Goal: Find specific fact: Find specific fact

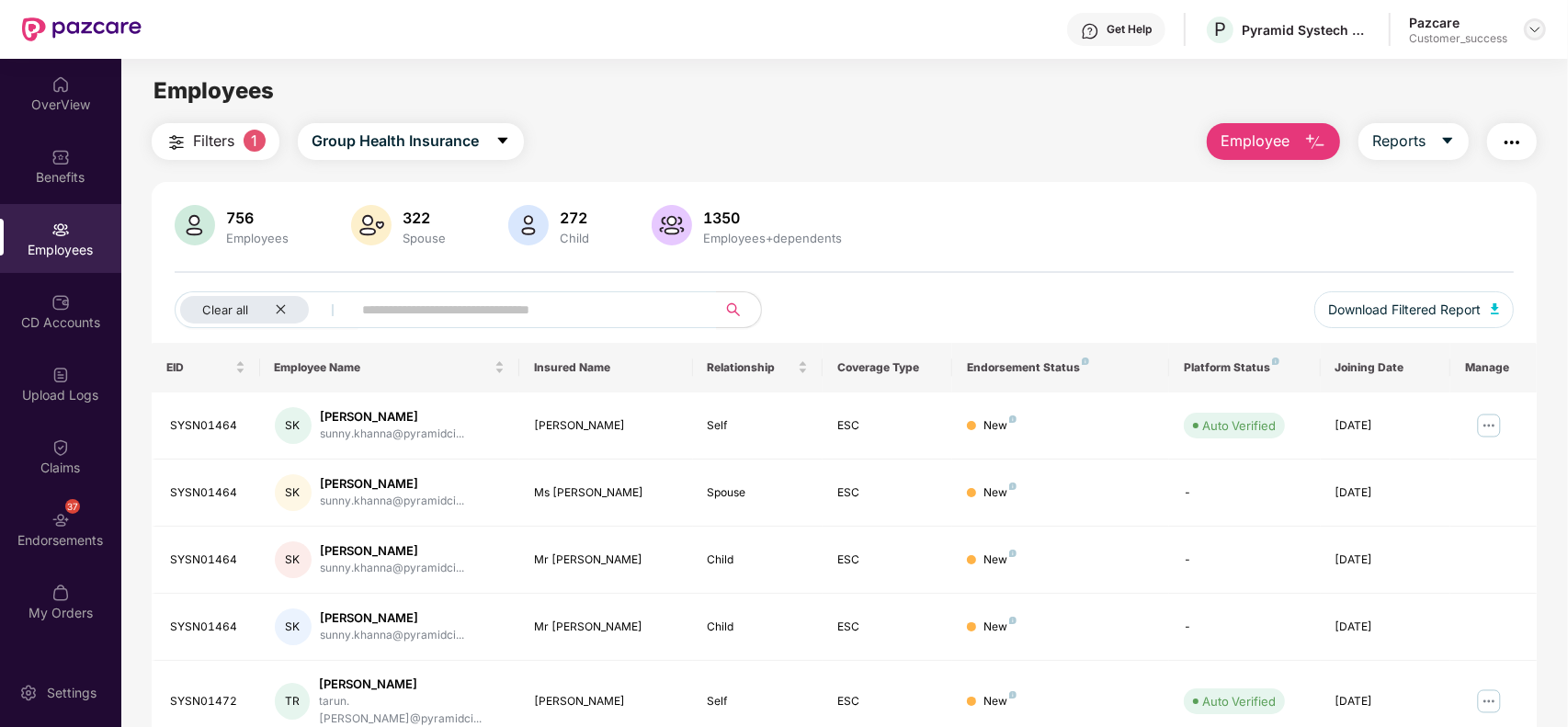
click at [1530, 22] on img at bounding box center [1534, 29] width 15 height 15
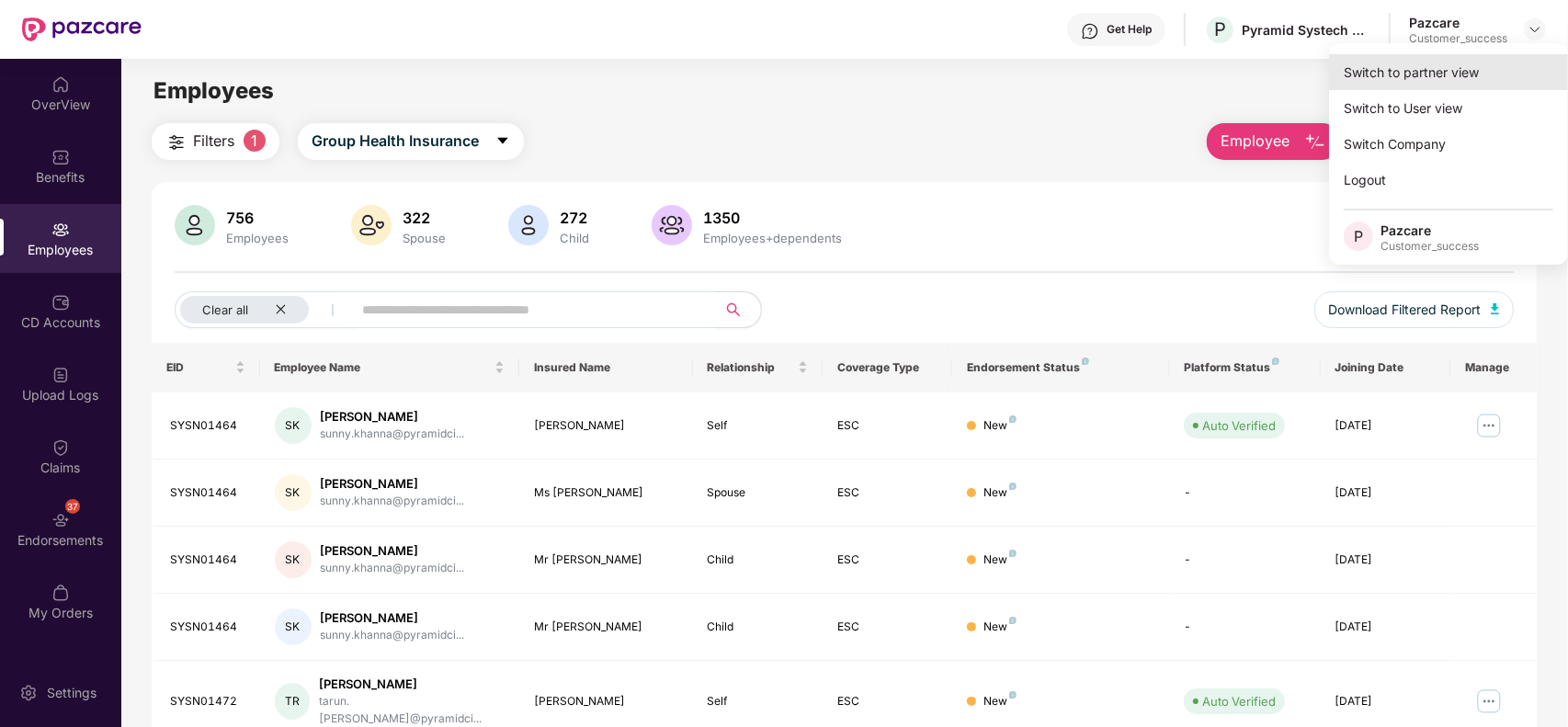
click at [1477, 61] on div "Switch to partner view" at bounding box center [1448, 72] width 239 height 36
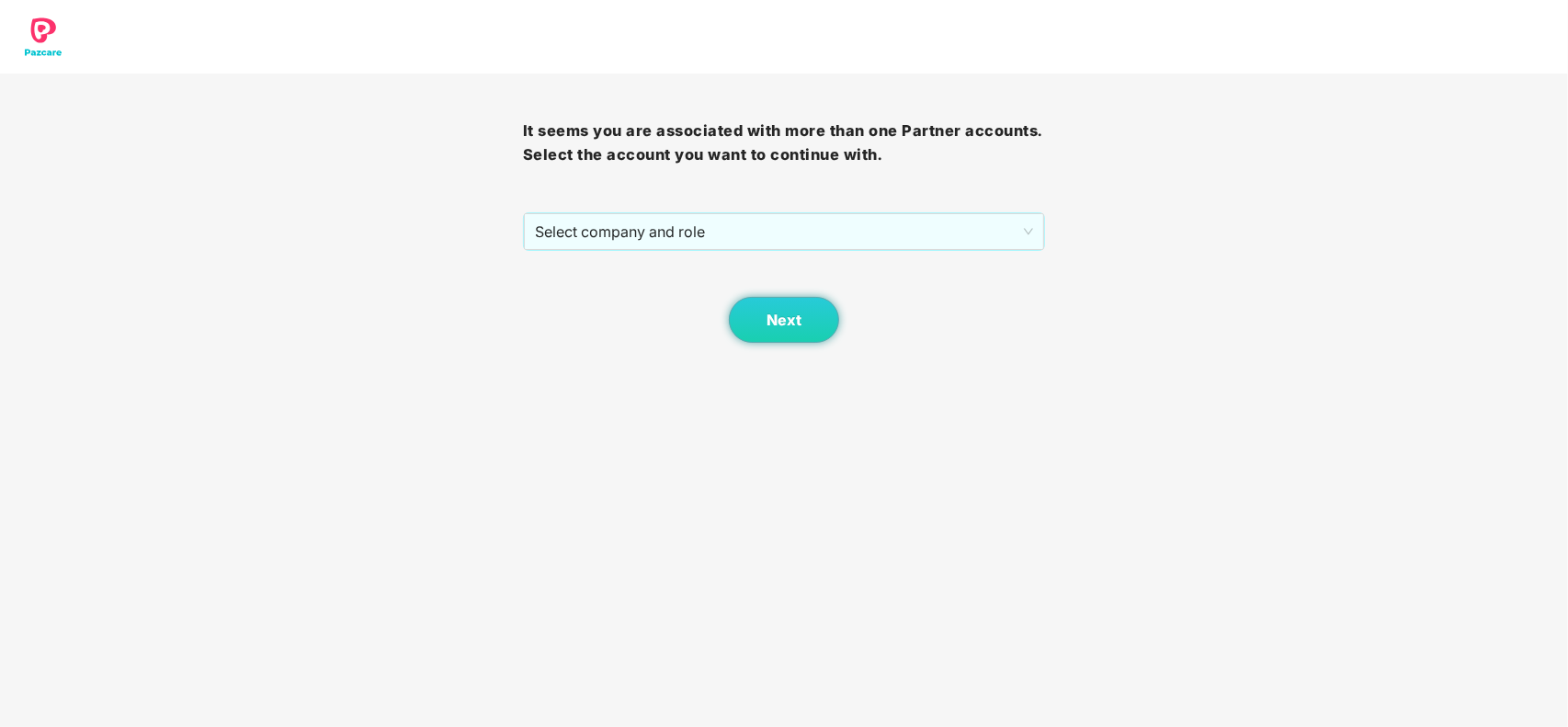
click at [769, 259] on div "Next" at bounding box center [784, 297] width 523 height 92
click at [782, 246] on span "Select company and role" at bounding box center [784, 231] width 499 height 35
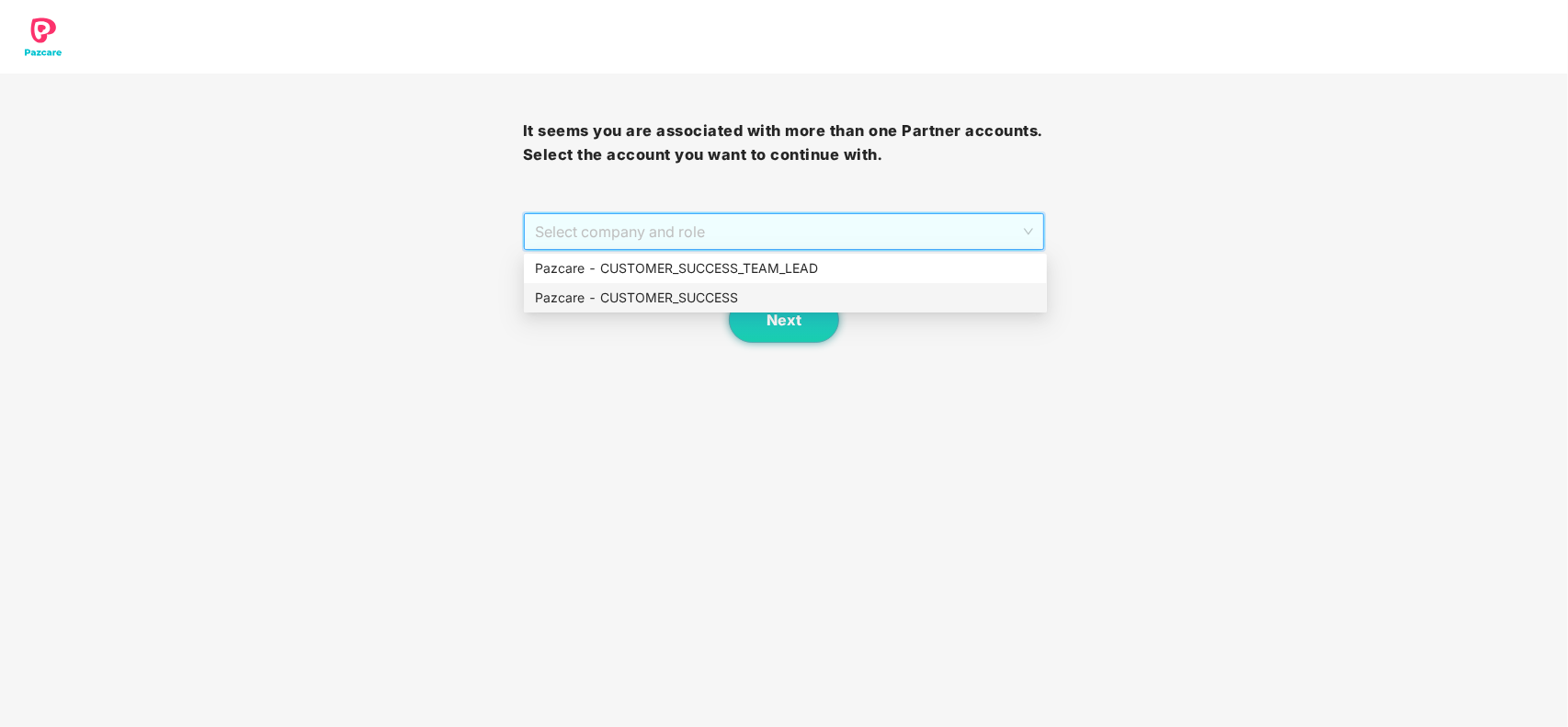
click at [713, 296] on div "Pazcare - CUSTOMER_SUCCESS" at bounding box center [785, 298] width 501 height 20
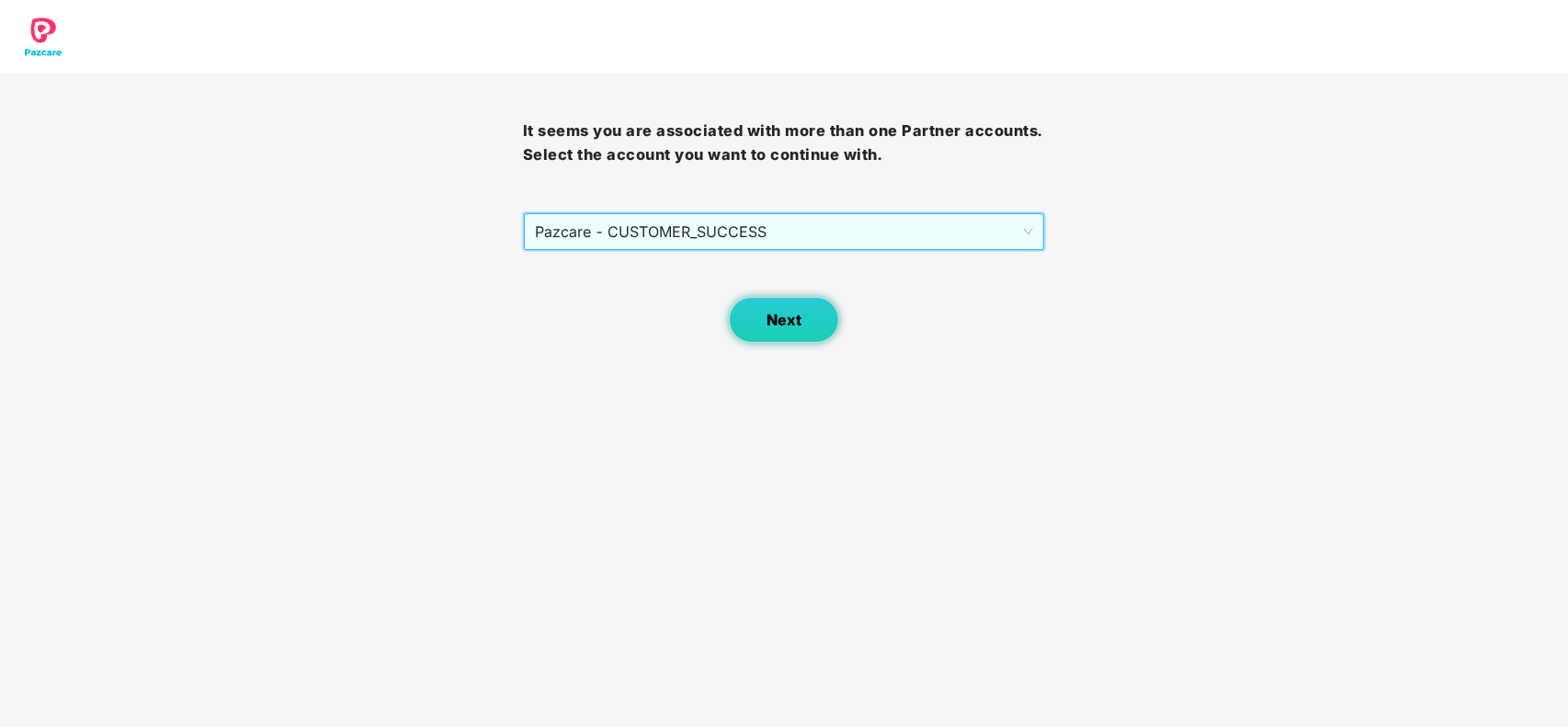
click at [773, 322] on span "Next" at bounding box center [783, 321] width 35 height 18
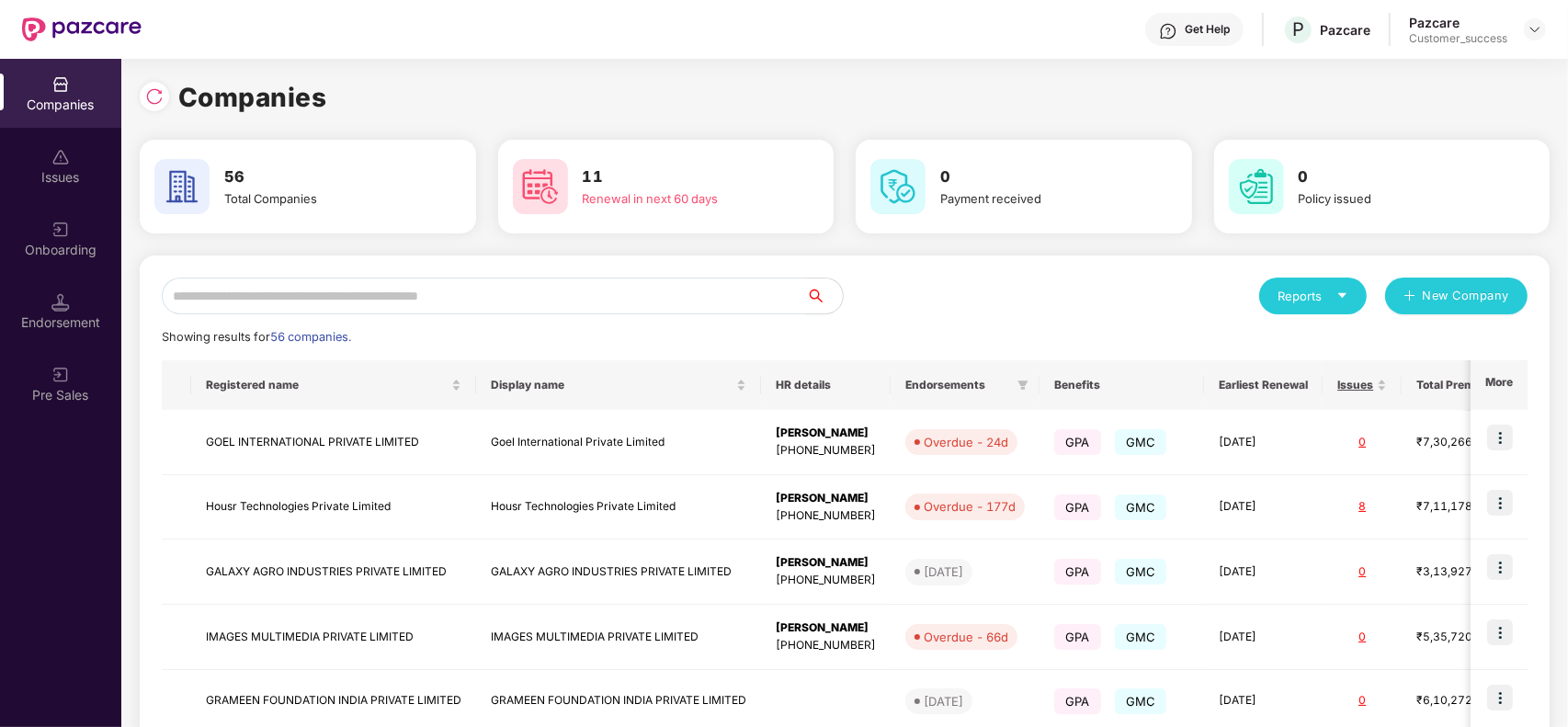
click at [320, 285] on input "text" at bounding box center [483, 296] width 645 height 37
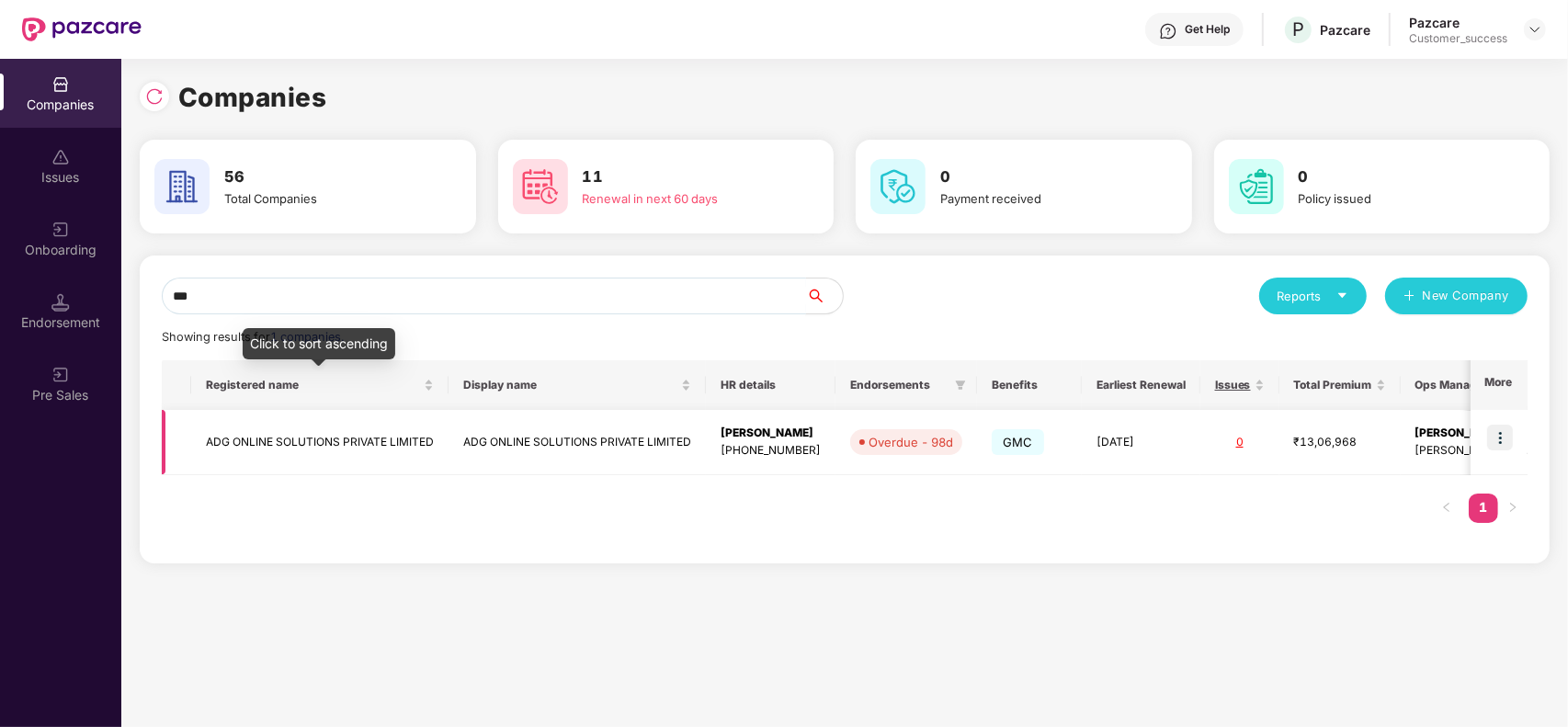
type input "***"
click at [304, 430] on td "ADG ONLINE SOLUTIONS PRIVATE LIMITED" at bounding box center [320, 441] width 257 height 65
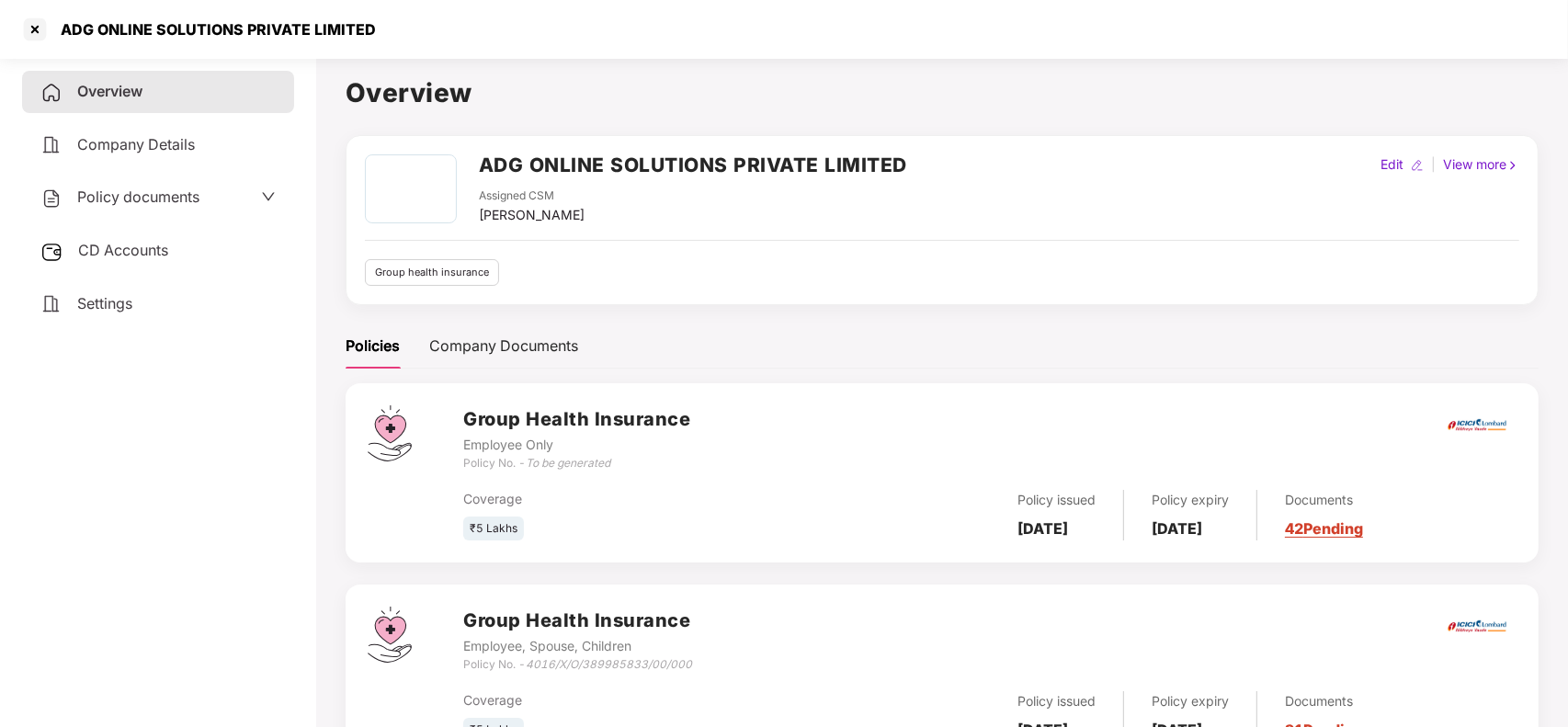
scroll to position [81, 0]
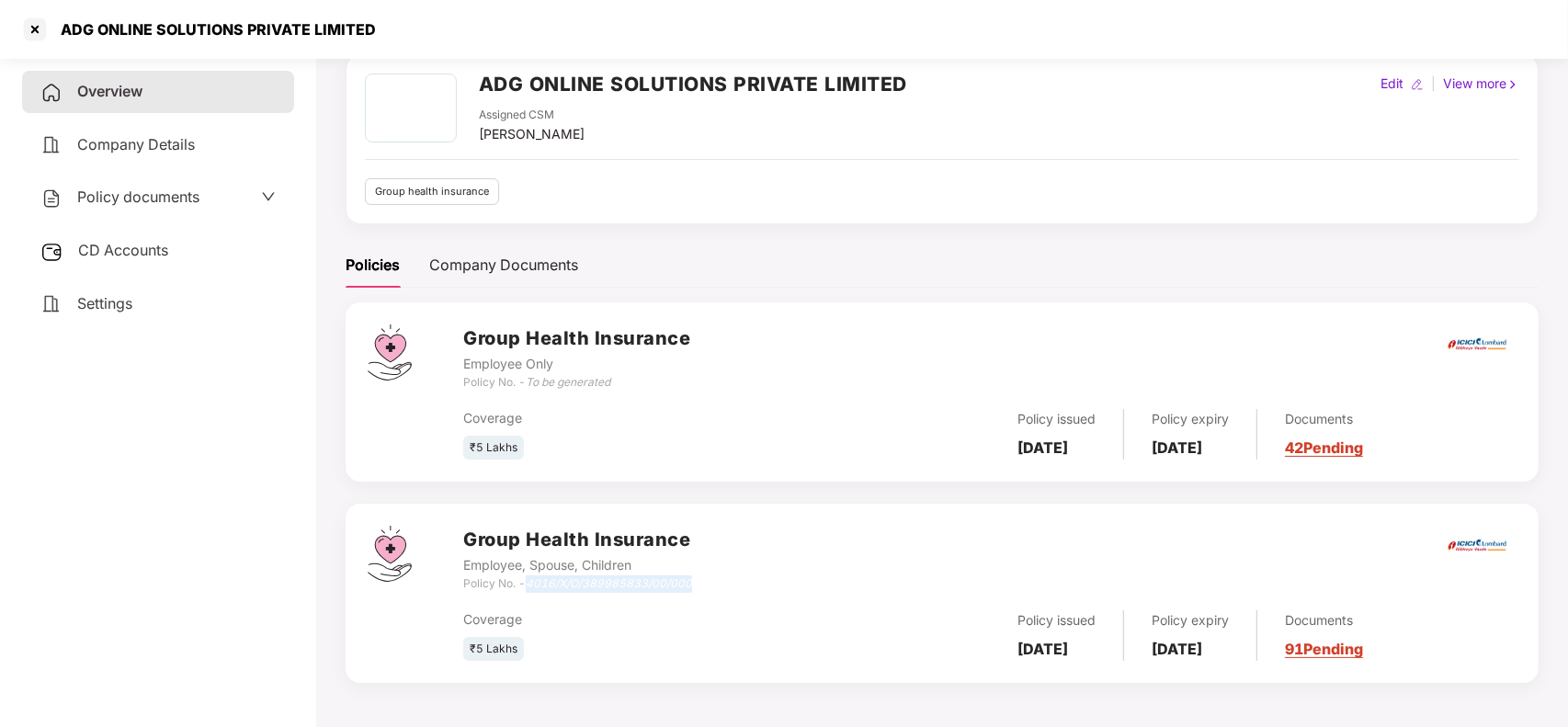
drag, startPoint x: 530, startPoint y: 585, endPoint x: 722, endPoint y: 577, distance: 192.2
click at [722, 577] on div "Group Health Insurance Employee, Spouse, Children Policy No. - 4016/X/O/3899858…" at bounding box center [989, 559] width 1053 height 66
copy icon "4016/X/O/389985833/00/000"
click at [32, 24] on div at bounding box center [35, 30] width 30 height 30
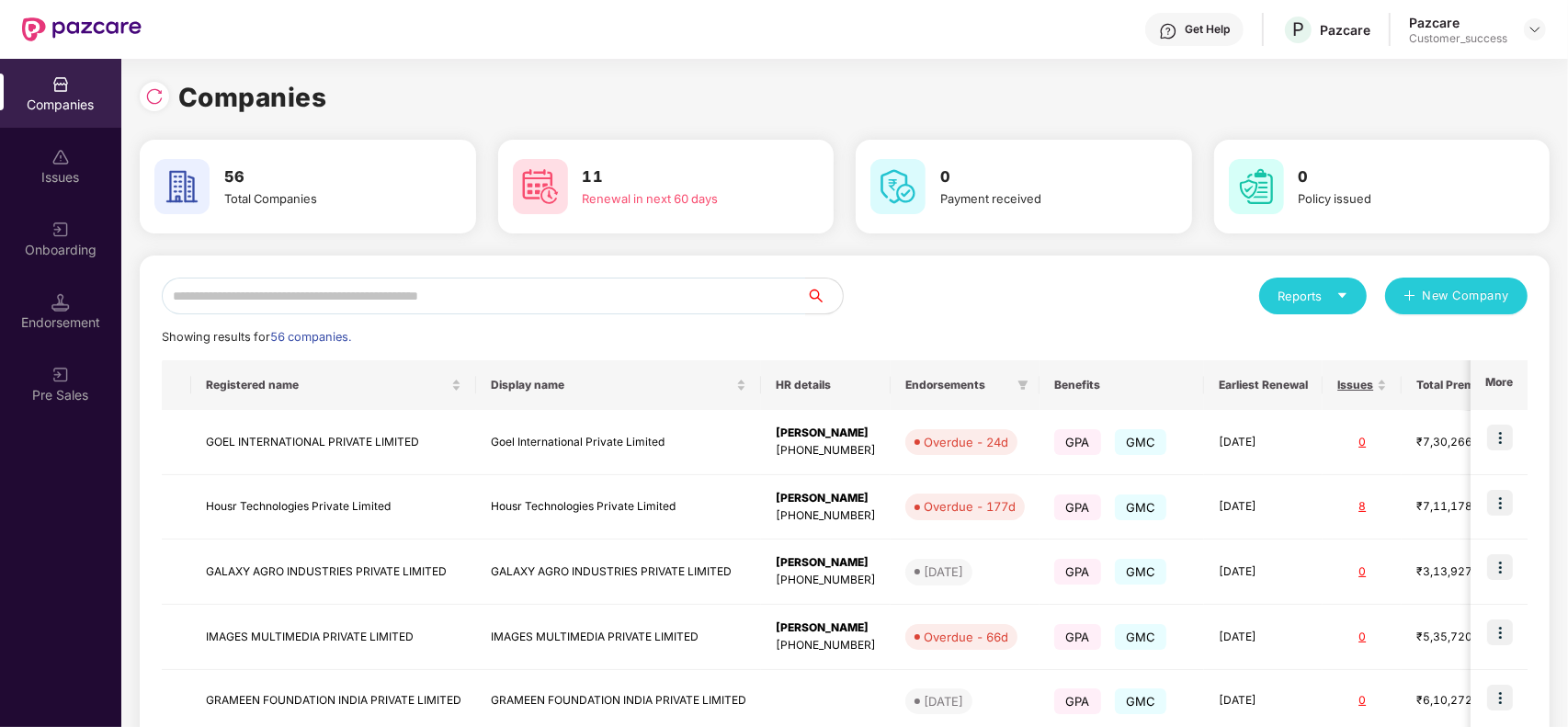
scroll to position [0, 0]
click at [418, 288] on input "text" at bounding box center [483, 296] width 645 height 37
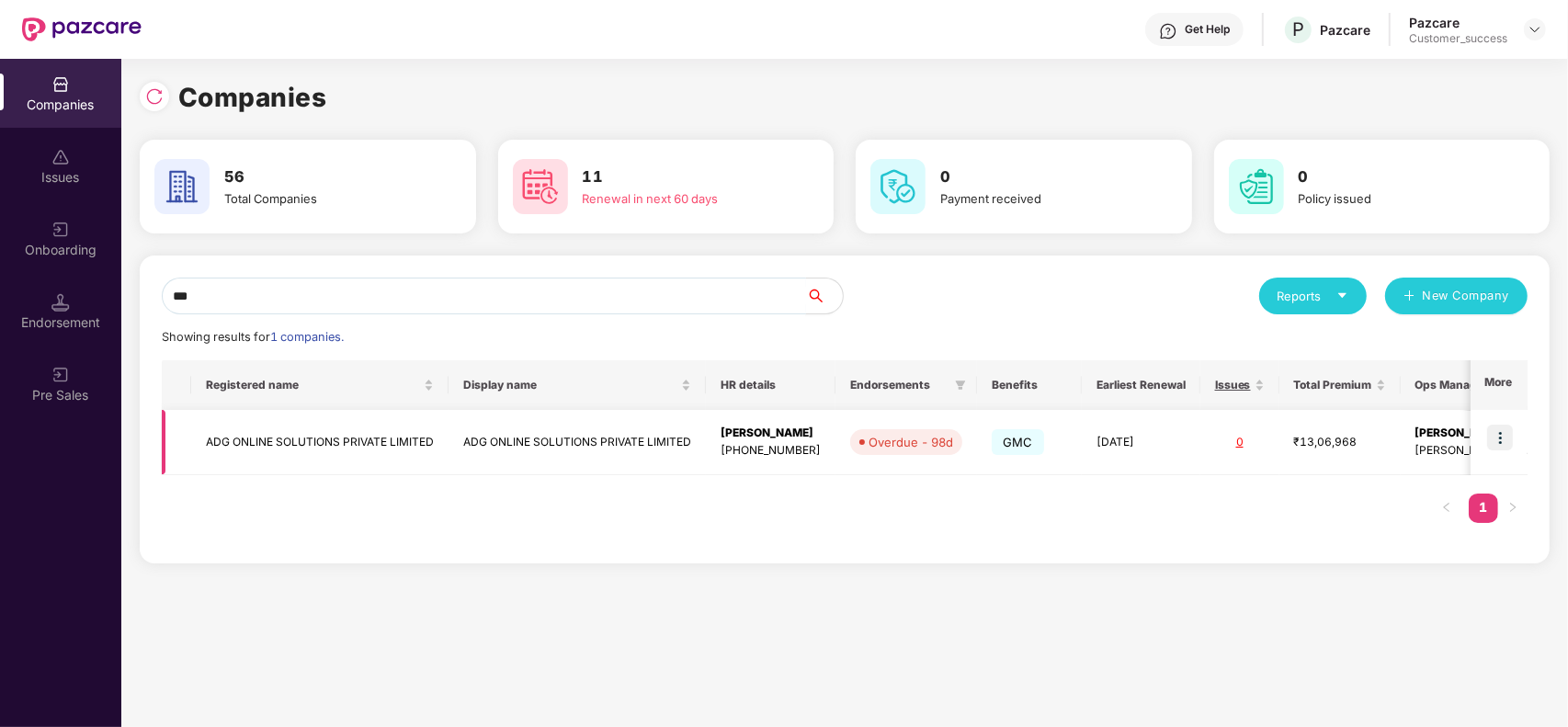
type input "***"
click at [1500, 433] on img at bounding box center [1500, 437] width 26 height 26
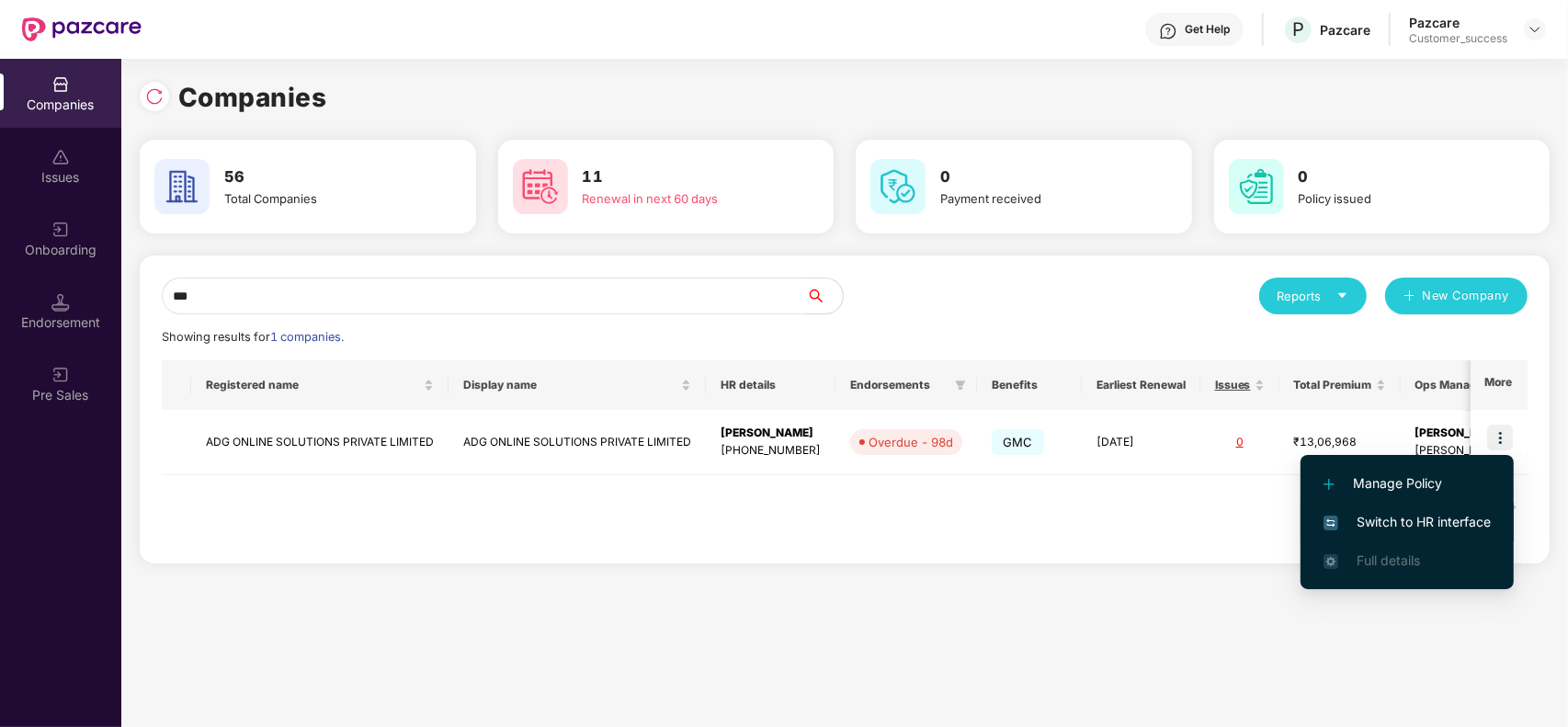
click at [1438, 516] on span "Switch to HR interface" at bounding box center [1407, 522] width 167 height 20
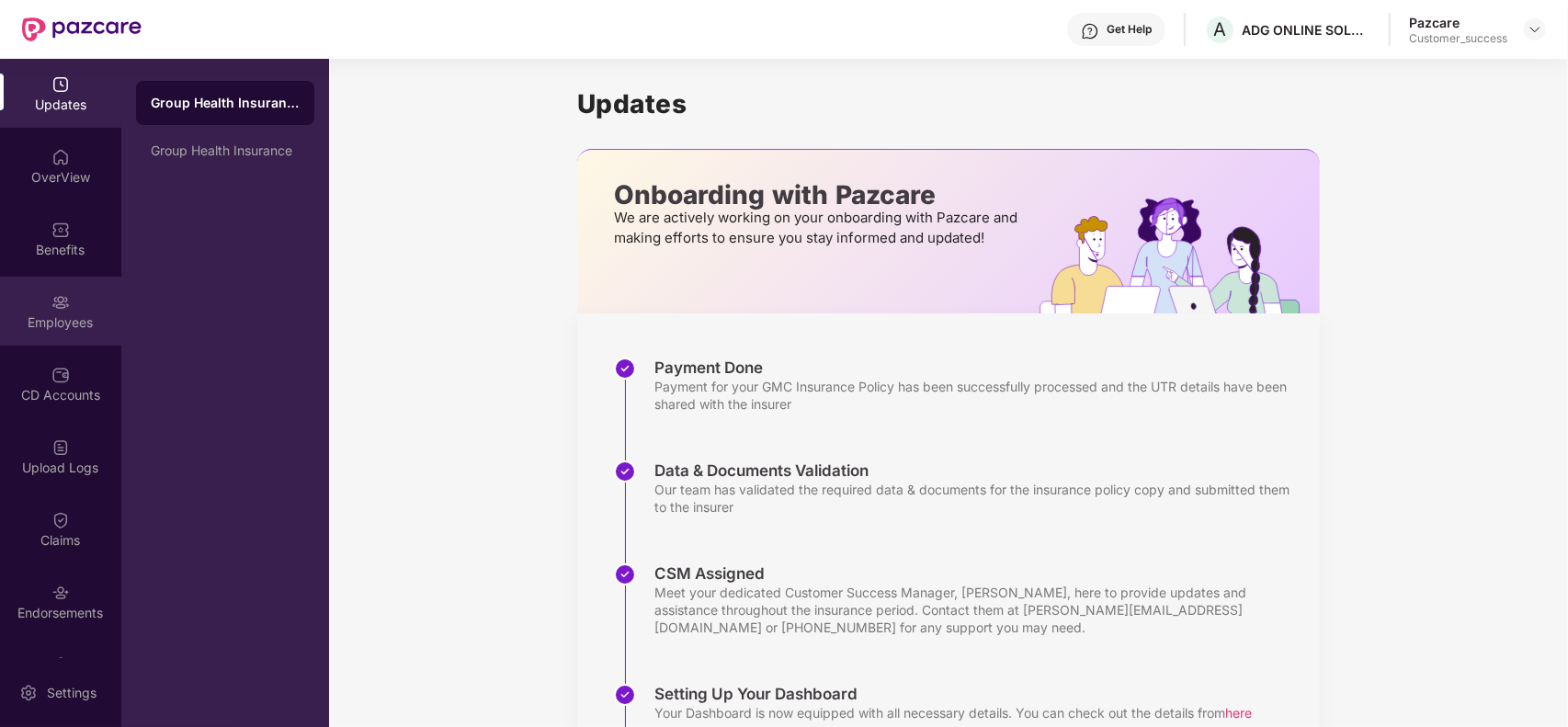
click at [53, 338] on div "Employees" at bounding box center [61, 311] width 122 height 69
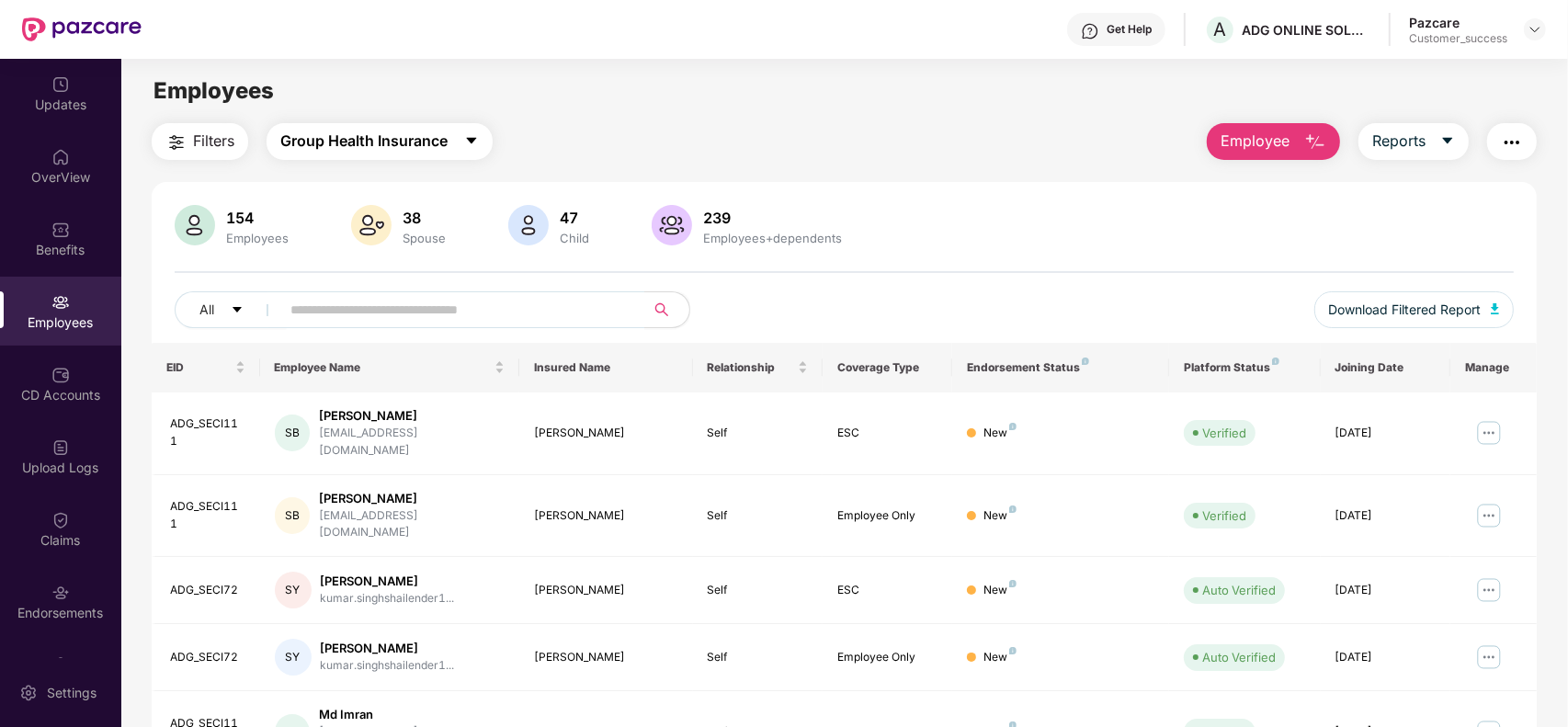
click at [397, 151] on span "Group Health Insurance" at bounding box center [364, 140] width 167 height 23
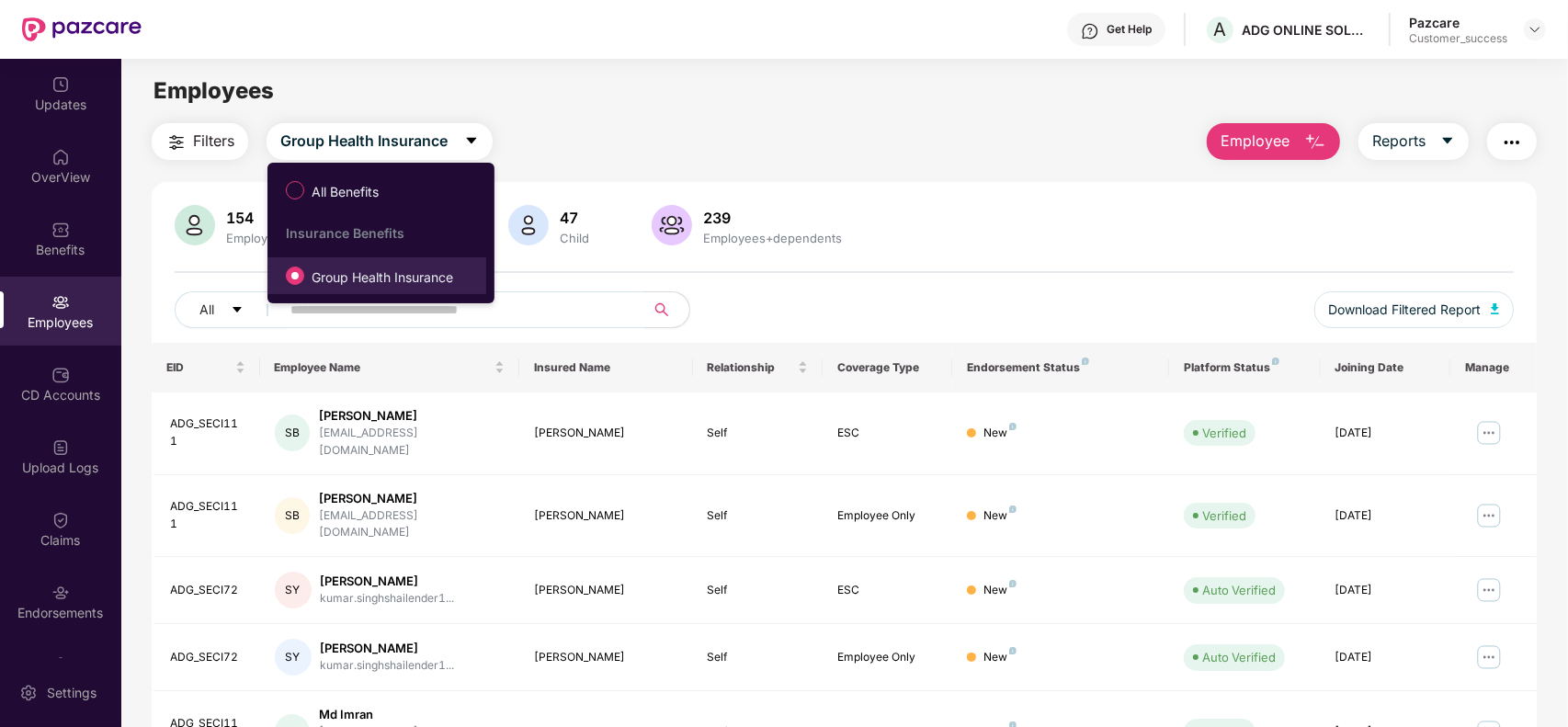
click at [385, 269] on span "Group Health Insurance" at bounding box center [382, 277] width 156 height 20
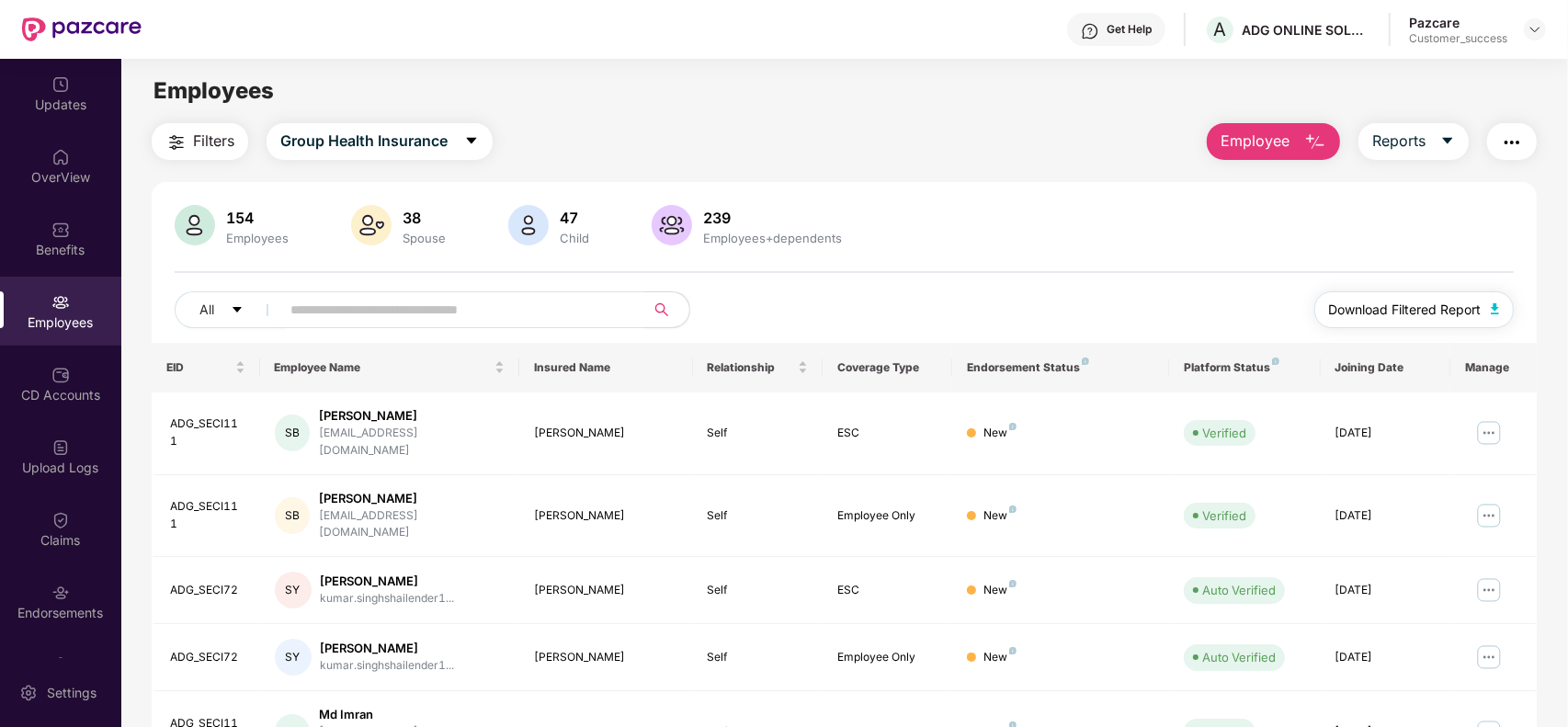
click at [1440, 315] on span "Download Filtered Report" at bounding box center [1405, 310] width 152 height 20
click at [379, 319] on input "text" at bounding box center [455, 310] width 330 height 28
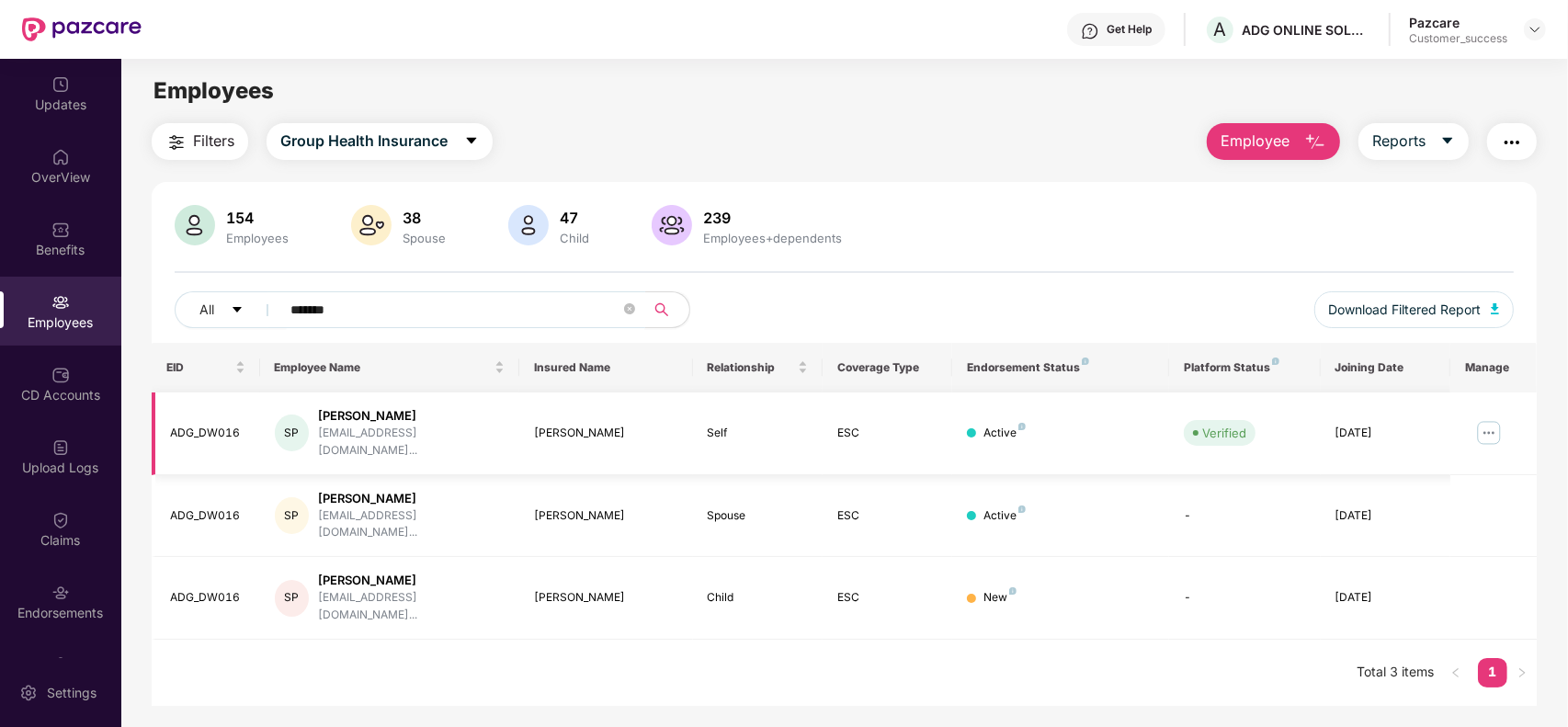
type input "*******"
click at [1500, 425] on img at bounding box center [1489, 433] width 30 height 30
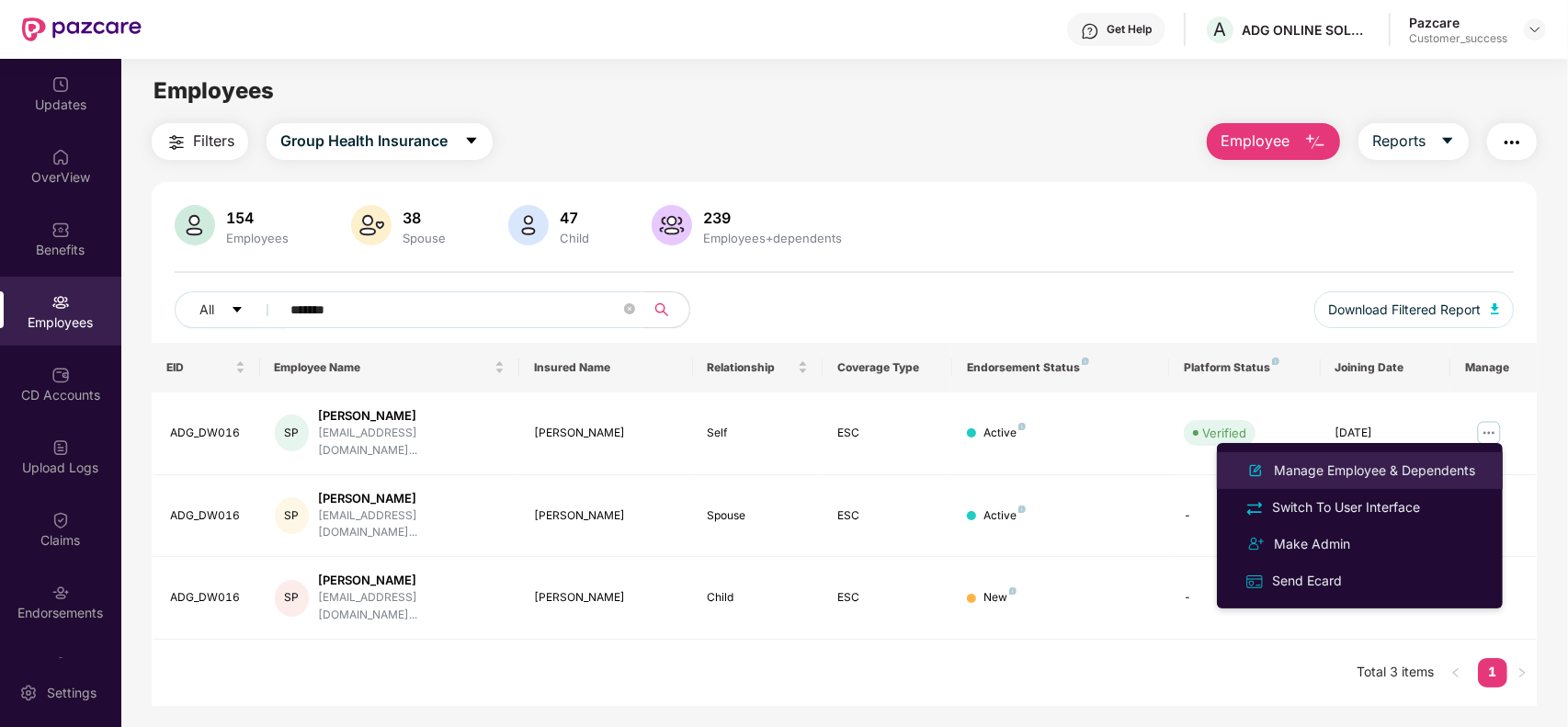
click at [1381, 464] on div "Manage Employee & Dependents" at bounding box center [1374, 470] width 208 height 20
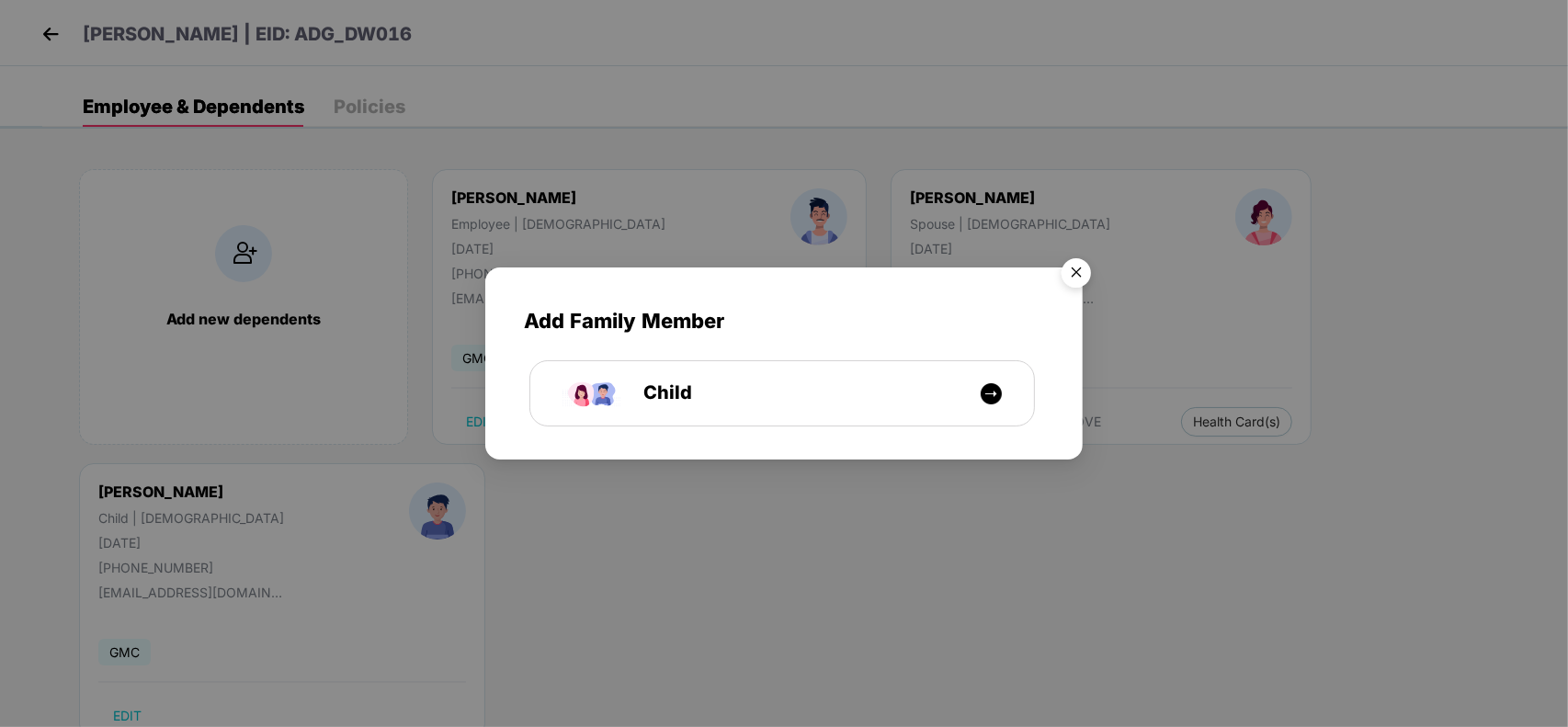
click at [1067, 268] on img "Close" at bounding box center [1076, 276] width 52 height 52
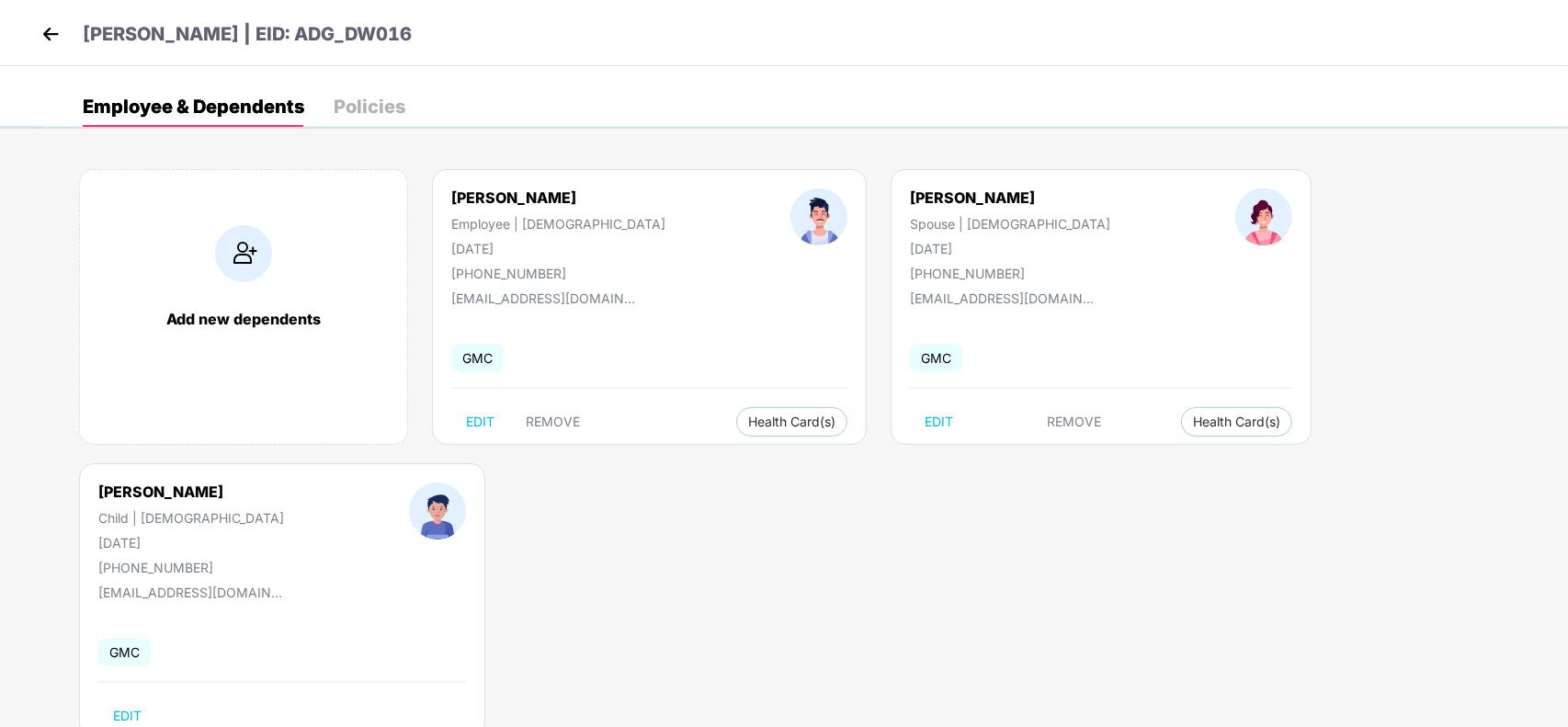
click at [44, 33] on img at bounding box center [51, 34] width 28 height 28
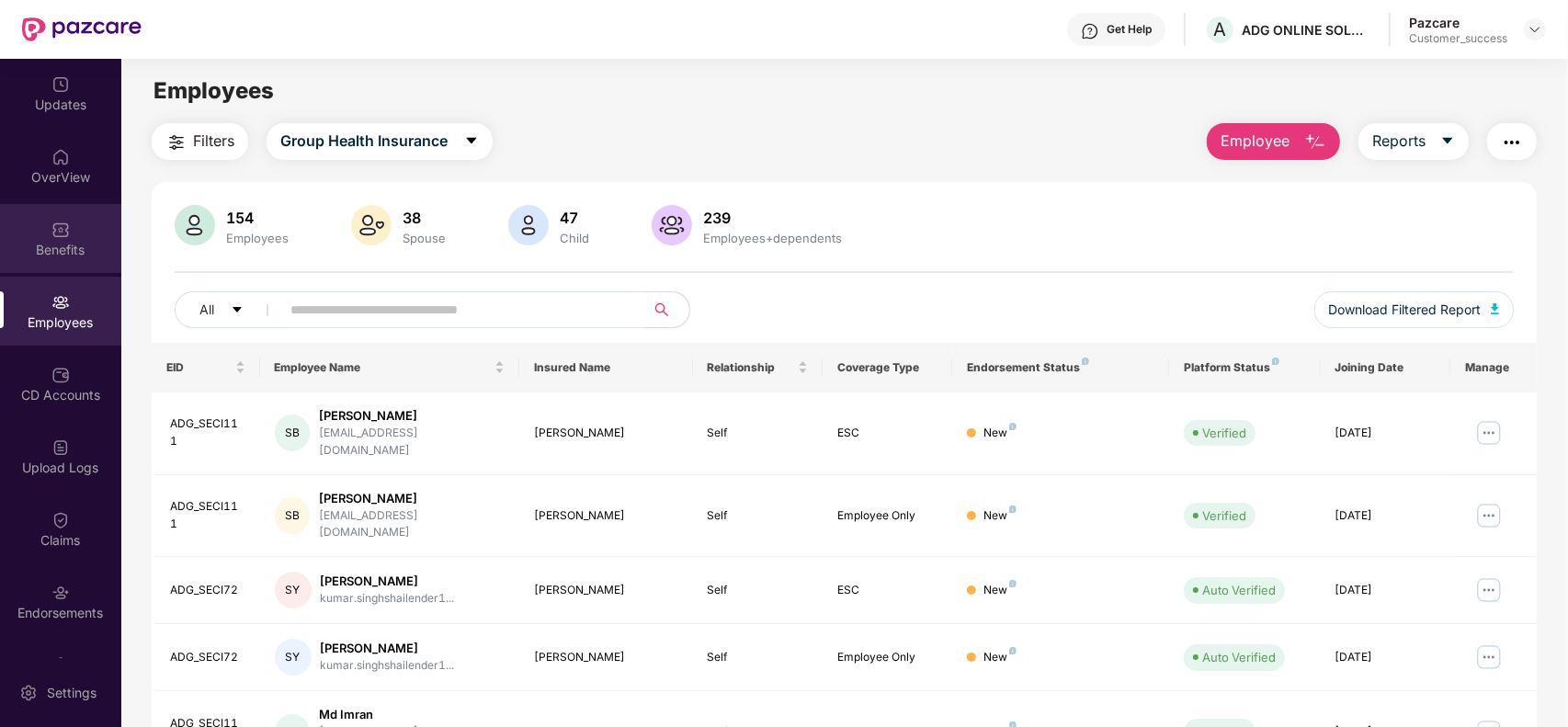
click at [55, 204] on div "Benefits" at bounding box center [61, 238] width 122 height 69
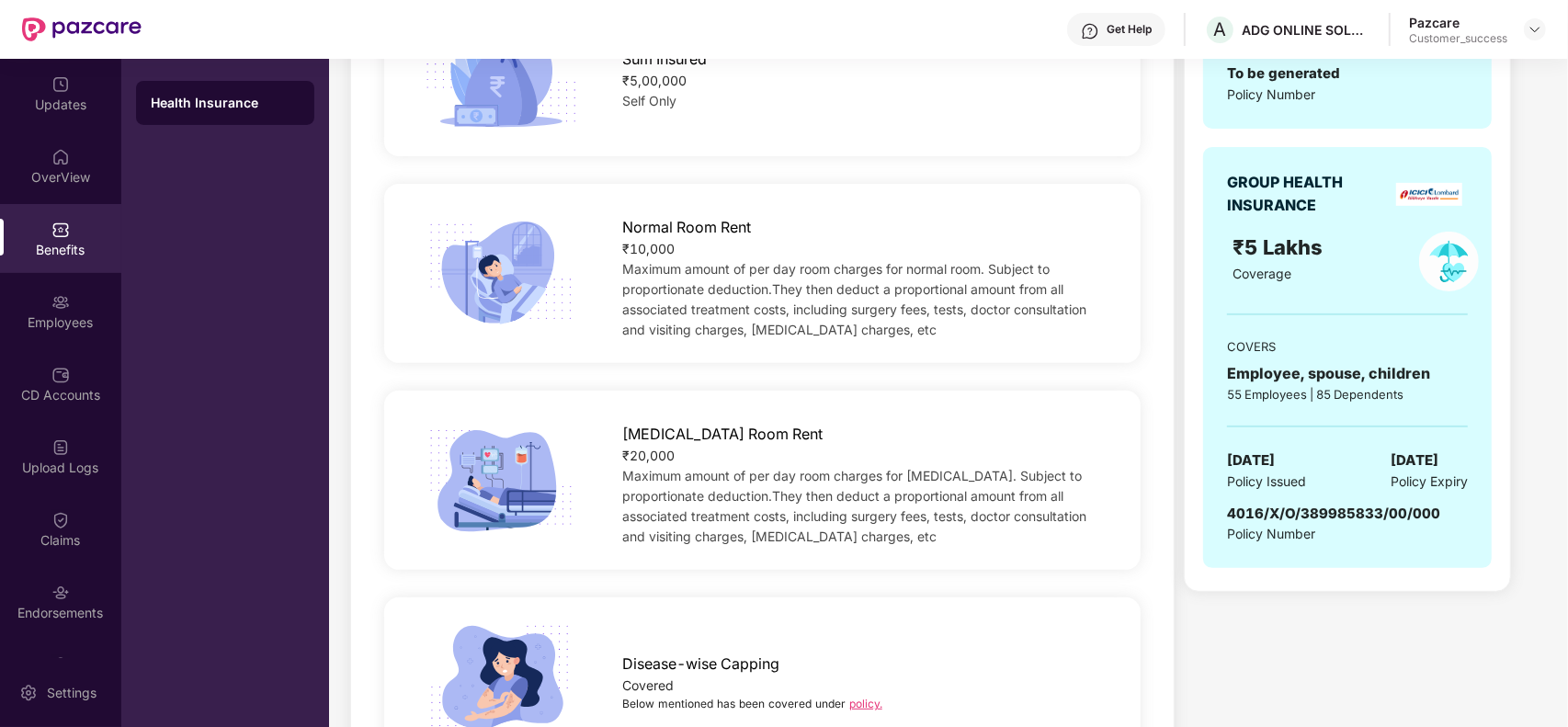
scroll to position [552, 0]
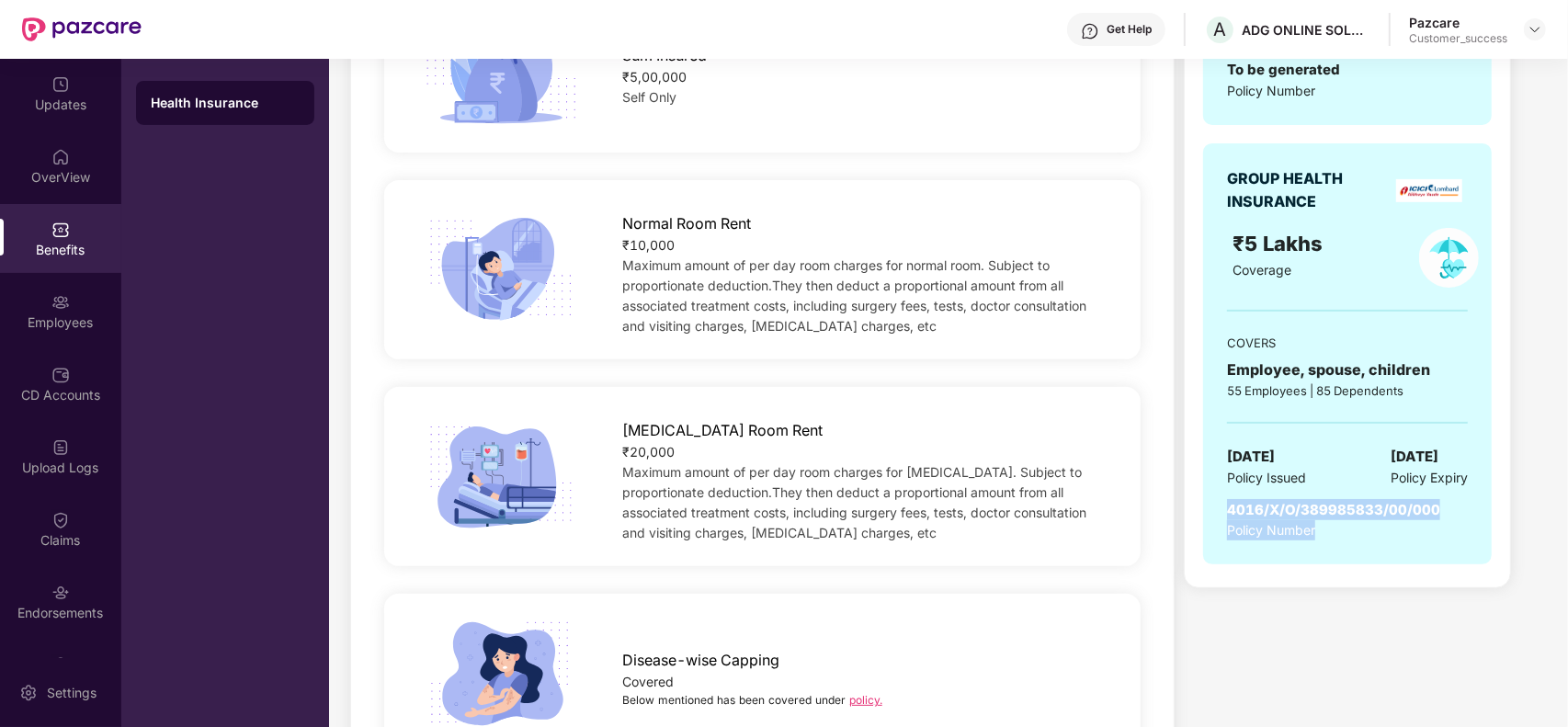
drag, startPoint x: 1222, startPoint y: 512, endPoint x: 1466, endPoint y: 503, distance: 244.2
click at [1466, 503] on div "GROUP HEALTH INSURANCE ₹5 Lakhs Coverage COVERS Employee, spouse, children 55 E…" at bounding box center [1348, 354] width 289 height 421
click at [1428, 505] on span "4016/X/O/389985833/00/000" at bounding box center [1334, 510] width 213 height 18
drag, startPoint x: 1227, startPoint y: 515, endPoint x: 1440, endPoint y: 513, distance: 213.0
click at [1440, 513] on div "4016/X/O/389985833/00/000 Policy Number" at bounding box center [1348, 520] width 241 height 42
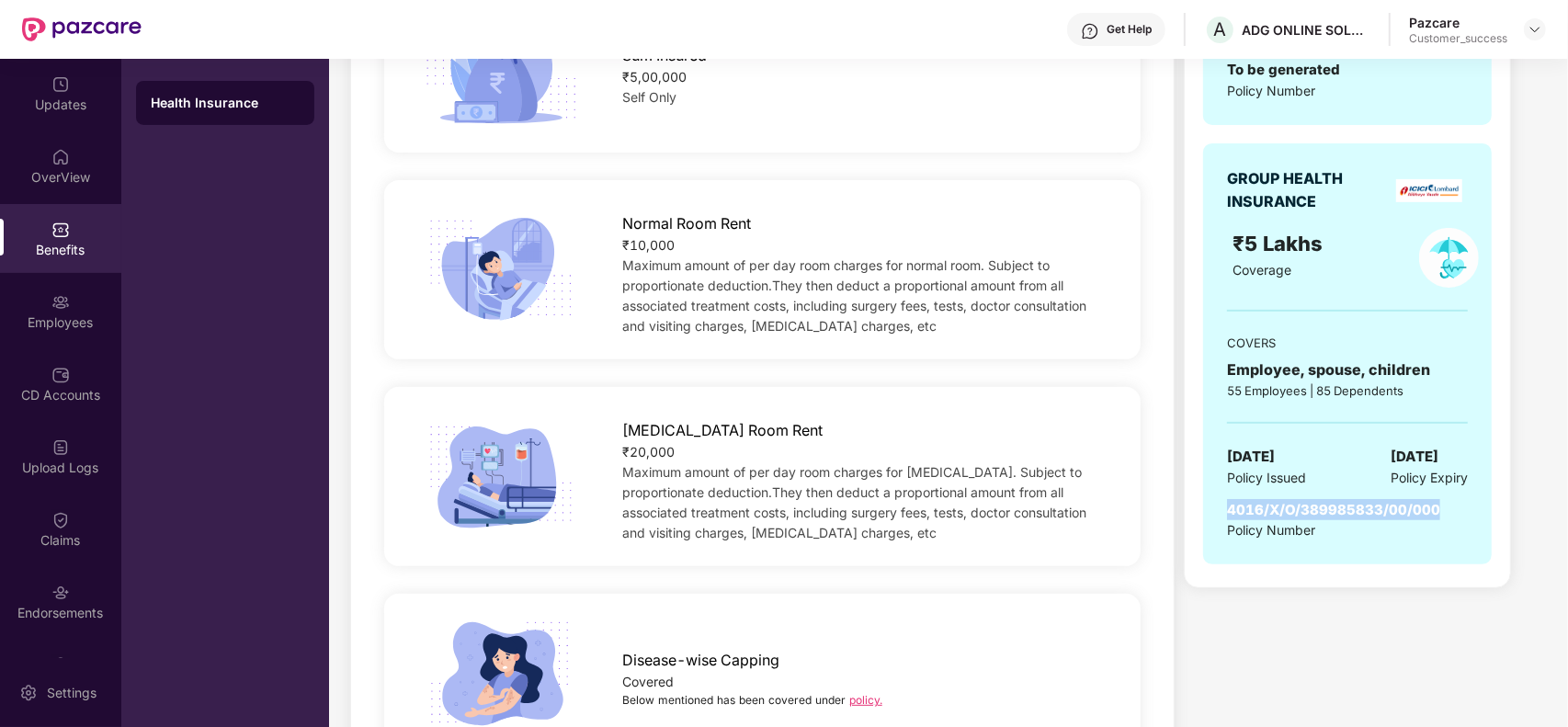
copy span "4016/X/O/389985833/00/000"
